Goal: Use online tool/utility: Use online tool/utility

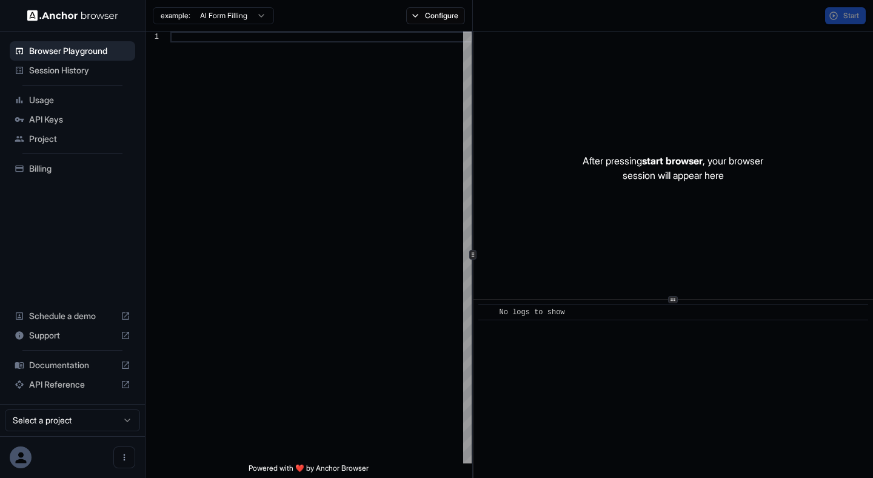
scroll to position [76, 0]
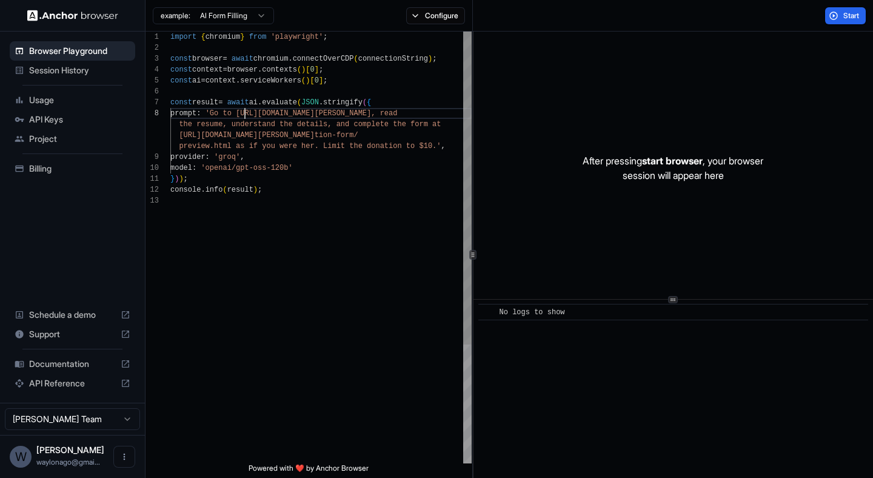
scroll to position [76, 0]
drag, startPoint x: 245, startPoint y: 116, endPoint x: 417, endPoint y: 115, distance: 172.3
click at [417, 115] on div "import { chromium } from 'playwright' ; const browser = await chromium . connec…" at bounding box center [320, 330] width 301 height 596
type textarea "**********"
click at [286, 173] on div "import { chromium } from 'playwright' ; const browser = await chromium . connec…" at bounding box center [320, 330] width 301 height 596
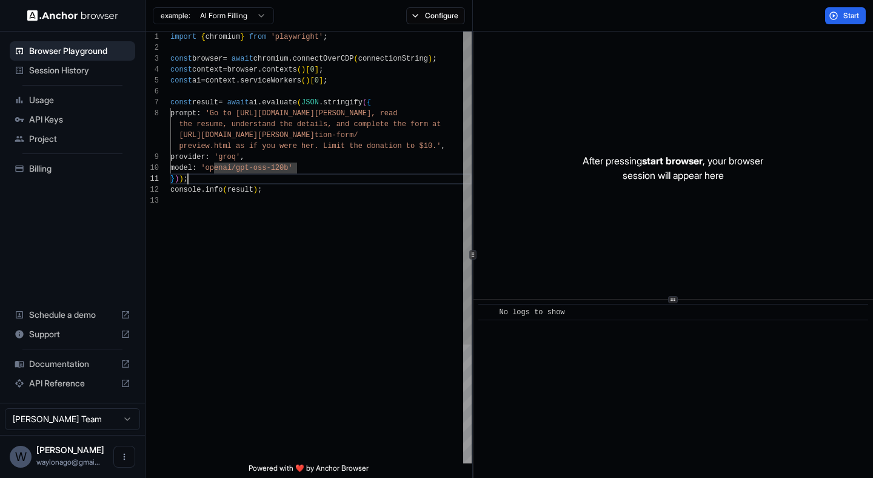
click at [281, 182] on div "import { chromium } from 'playwright' ; const browser = await chromium . connec…" at bounding box center [320, 330] width 301 height 596
click at [273, 199] on div "import { chromium } from 'playwright' ; const browser = await chromium . connec…" at bounding box center [320, 330] width 301 height 596
click at [273, 209] on div "import { chromium } from 'playwright' ; const browser = await chromium . connec…" at bounding box center [320, 330] width 301 height 596
click at [852, 15] on span "Start" at bounding box center [852, 16] width 17 height 10
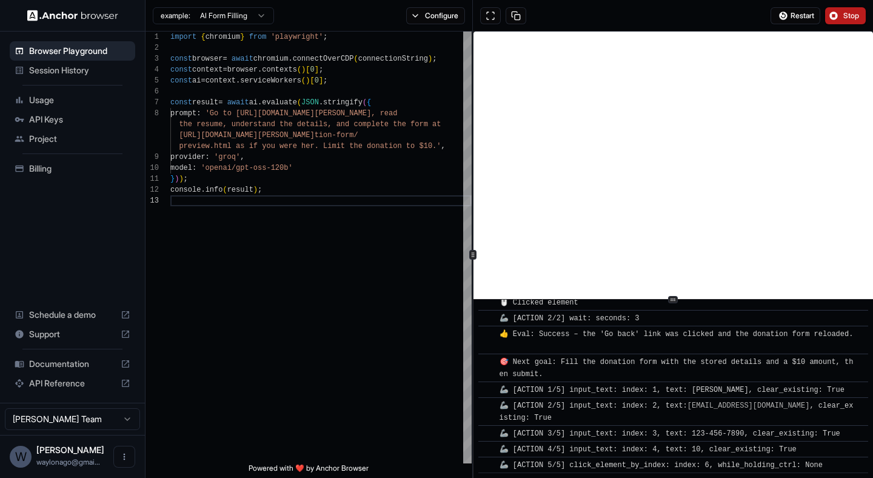
scroll to position [1200, 0]
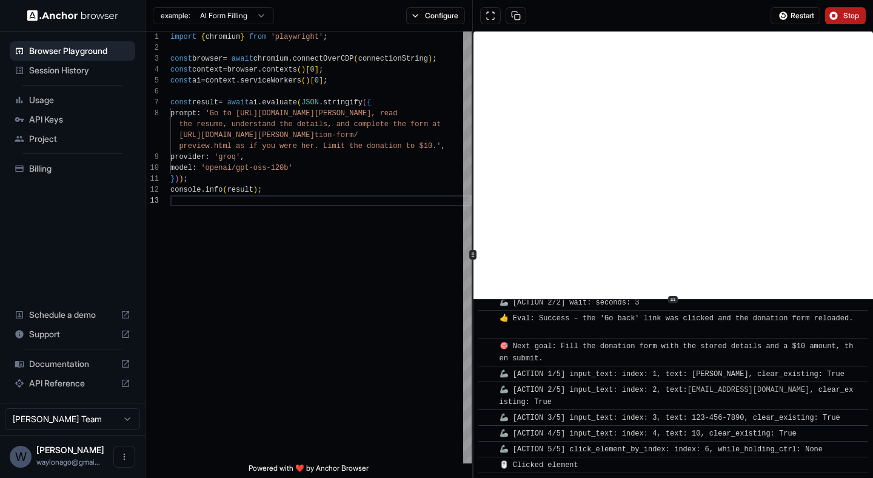
click at [846, 11] on span "Stop" at bounding box center [852, 16] width 17 height 10
